Goal: Task Accomplishment & Management: Manage account settings

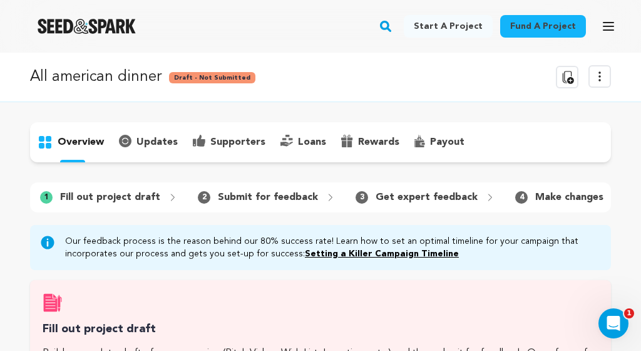
click at [354, 210] on div "1 Fill out project draft 2 Submit for feedback 3 Get expert feedback" at bounding box center [320, 197] width 581 height 30
click at [594, 83] on icon at bounding box center [599, 76] width 15 height 15
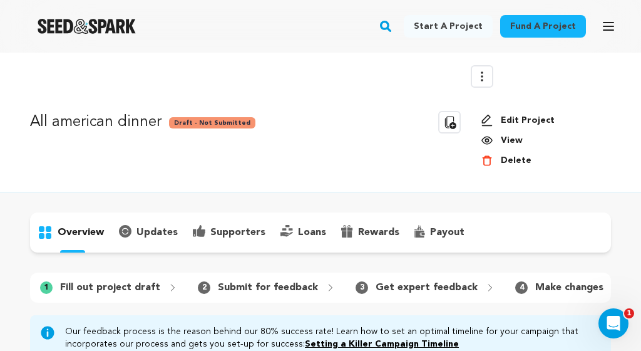
click at [505, 118] on link "Edit Project" at bounding box center [541, 120] width 120 height 13
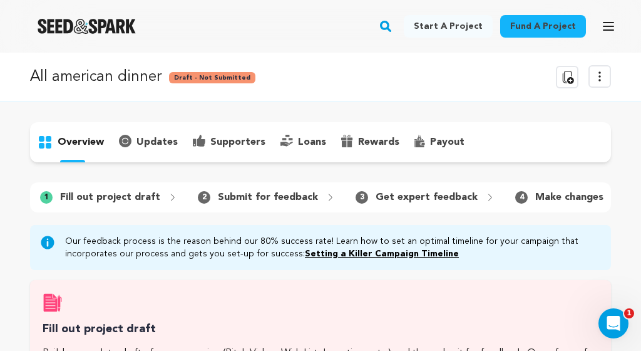
click at [599, 71] on icon at bounding box center [599, 76] width 15 height 15
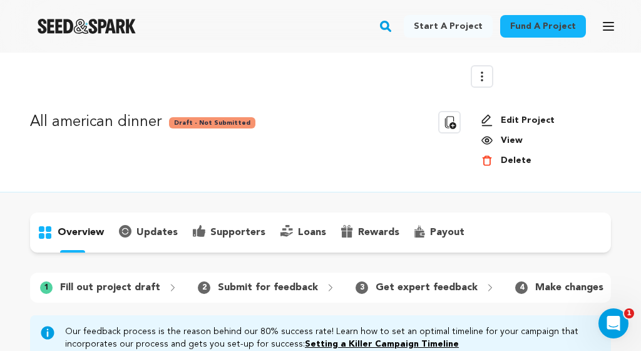
click at [513, 123] on link "Edit Project" at bounding box center [541, 120] width 120 height 13
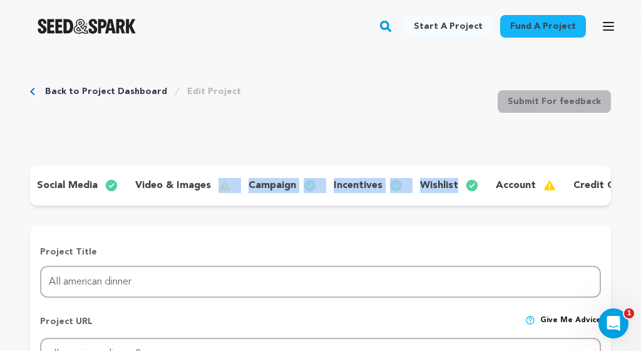
scroll to position [0, 241]
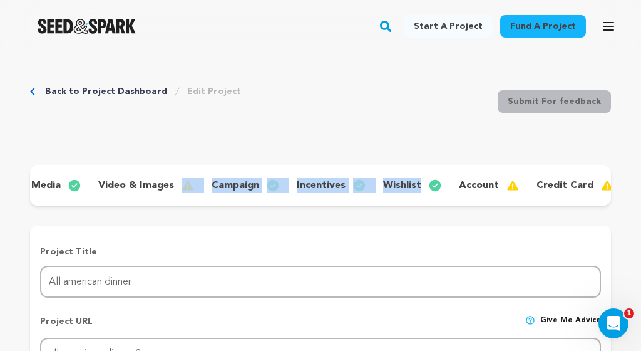
drag, startPoint x: 405, startPoint y: 200, endPoint x: 619, endPoint y: 198, distance: 214.1
click at [396, 184] on p "wishlist" at bounding box center [402, 185] width 38 height 15
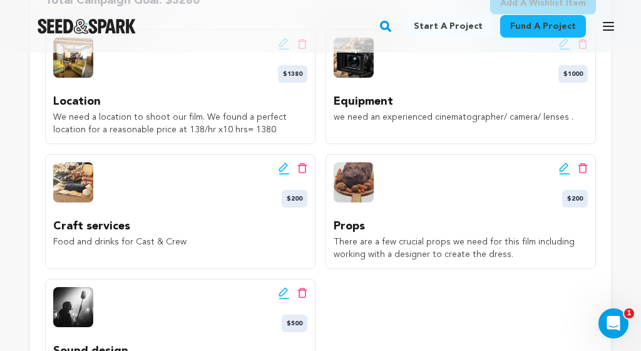
scroll to position [332, 0]
